Goal: Register for event/course

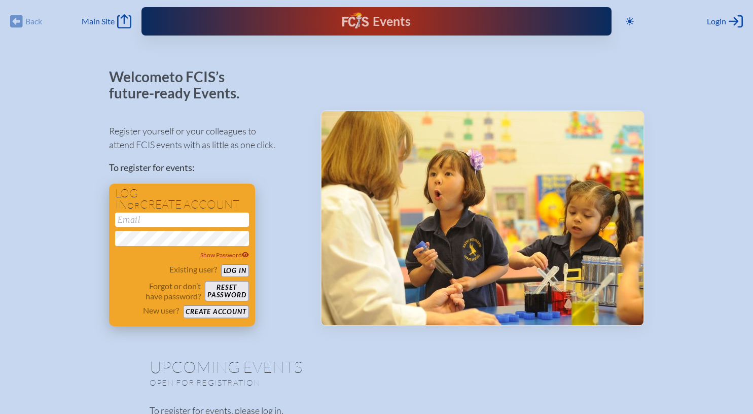
click at [189, 225] on input "email" at bounding box center [182, 220] width 134 height 14
type input "[EMAIL_ADDRESS][DOMAIN_NAME]"
click at [221, 264] on button "Log in" at bounding box center [235, 270] width 28 height 13
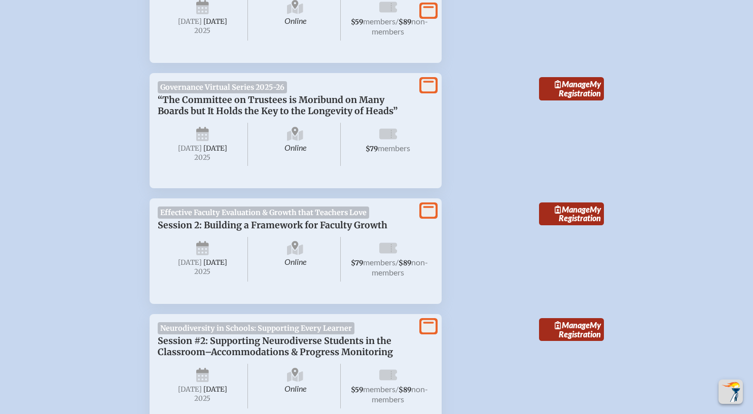
scroll to position [2107, 0]
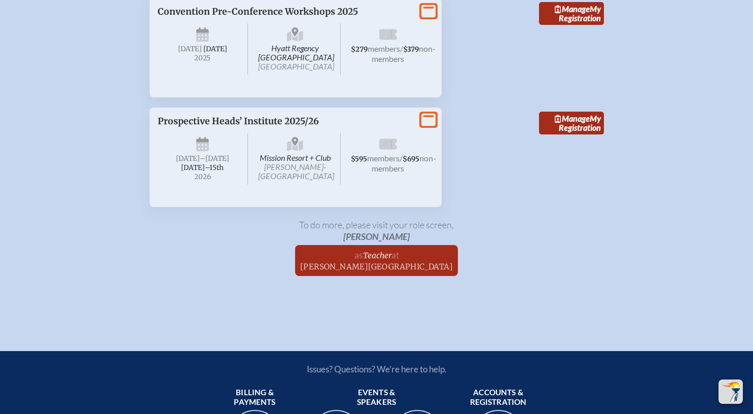
click at [347, 127] on p "Prospective Heads’ Institute 2025/26" at bounding box center [286, 121] width 256 height 11
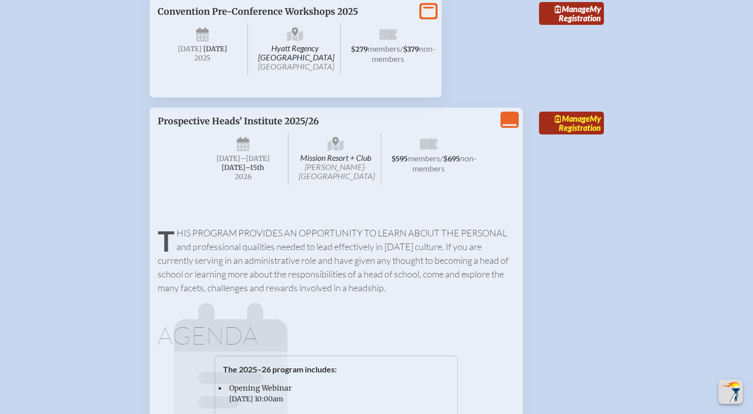
click at [569, 123] on span "Manage" at bounding box center [572, 119] width 35 height 10
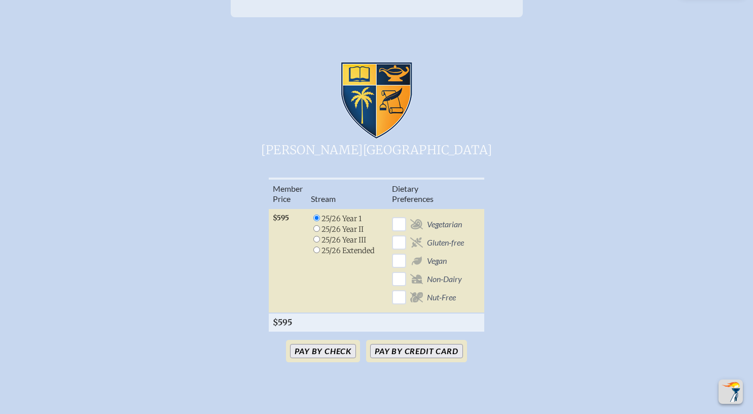
scroll to position [232, 0]
click at [317, 246] on input "radio" at bounding box center [316, 249] width 7 height 7
radio input "true"
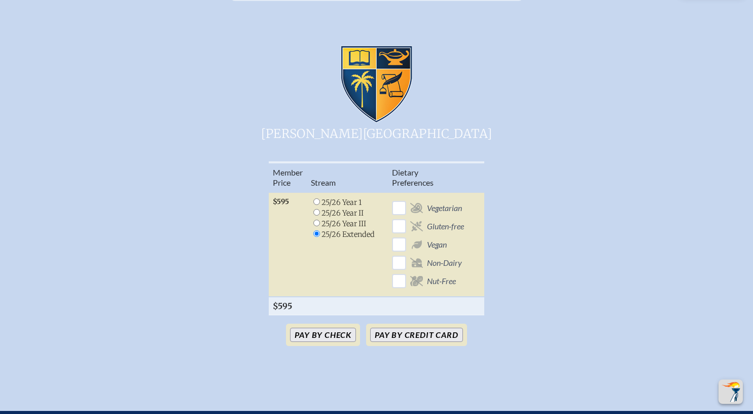
scroll to position [249, 0]
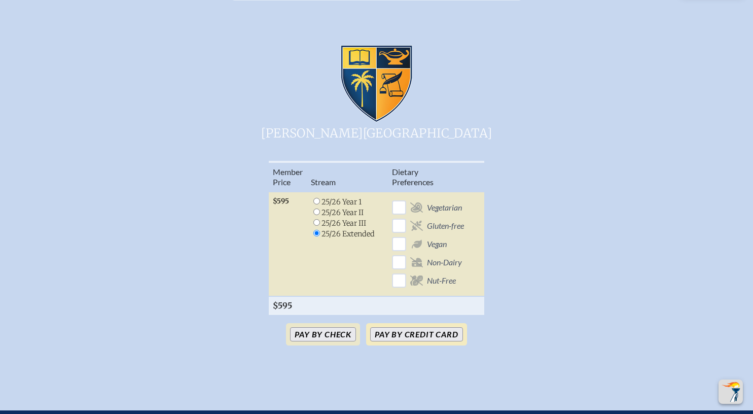
click at [382, 327] on button "Pay by Credit Card" at bounding box center [416, 334] width 92 height 14
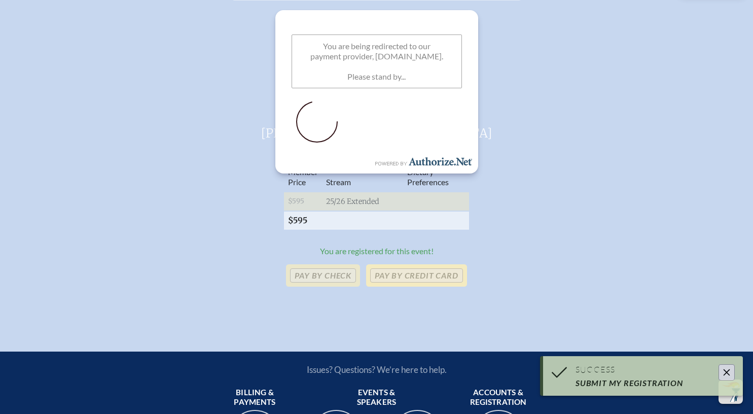
scroll to position [311, 3]
